Goal: Task Accomplishment & Management: Use online tool/utility

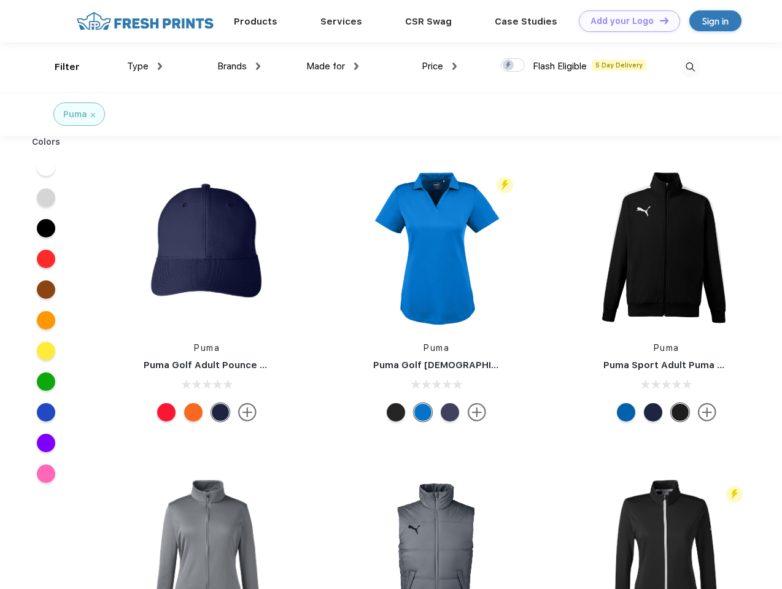
click at [625, 21] on link "Add your Logo Design Tool" at bounding box center [629, 20] width 101 height 21
click at [0, 0] on div "Design Tool" at bounding box center [0, 0] width 0 height 0
click at [659, 20] on link "Add your Logo Design Tool" at bounding box center [629, 20] width 101 height 21
click at [59, 67] on div "Filter" at bounding box center [67, 67] width 25 height 14
click at [145, 66] on span "Type" at bounding box center [137, 66] width 21 height 11
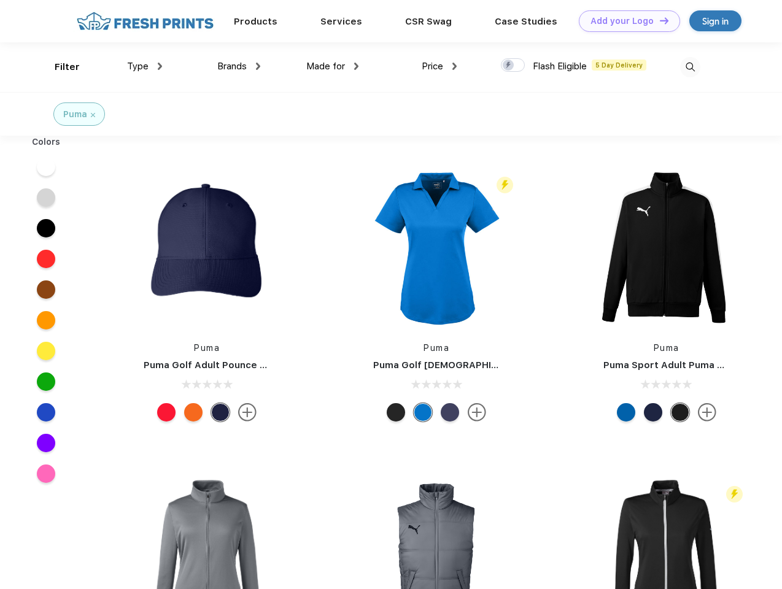
click at [239, 66] on span "Brands" at bounding box center [231, 66] width 29 height 11
click at [333, 66] on span "Made for" at bounding box center [325, 66] width 39 height 11
click at [439, 66] on span "Price" at bounding box center [432, 66] width 21 height 11
click at [513, 66] on div at bounding box center [513, 65] width 24 height 14
click at [509, 66] on input "checkbox" at bounding box center [505, 62] width 8 height 8
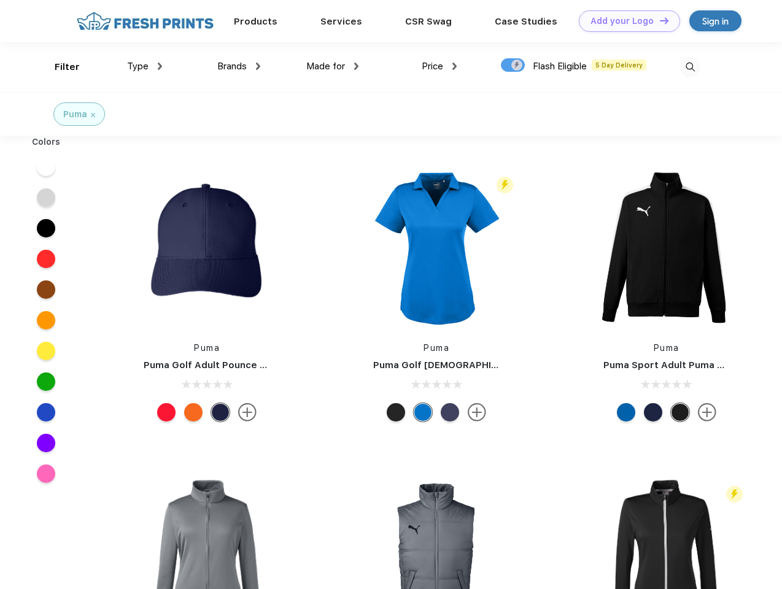
click at [690, 67] on img at bounding box center [690, 67] width 20 height 20
